Goal: Task Accomplishment & Management: Use online tool/utility

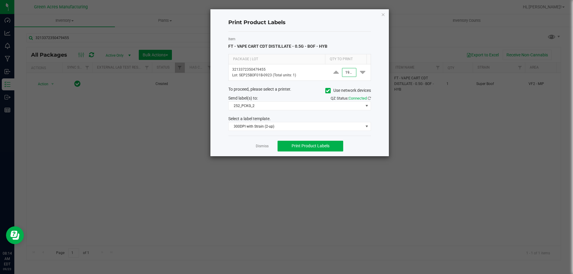
scroll to position [0, 0]
click at [347, 73] on input "1900" at bounding box center [349, 72] width 14 height 8
click at [349, 73] on input "1900" at bounding box center [349, 72] width 14 height 8
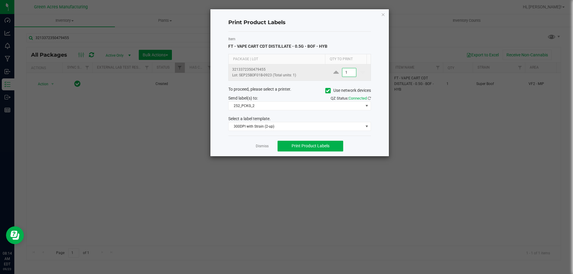
scroll to position [0, 0]
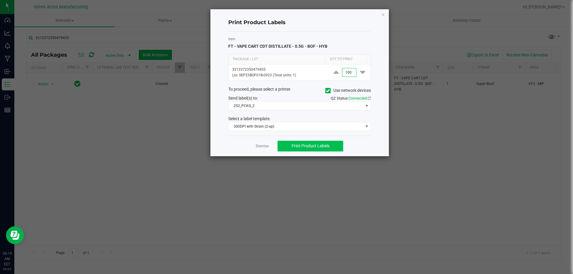
type input "100"
click at [327, 142] on button "Print Product Labels" at bounding box center [310, 146] width 66 height 11
